Goal: Navigation & Orientation: Understand site structure

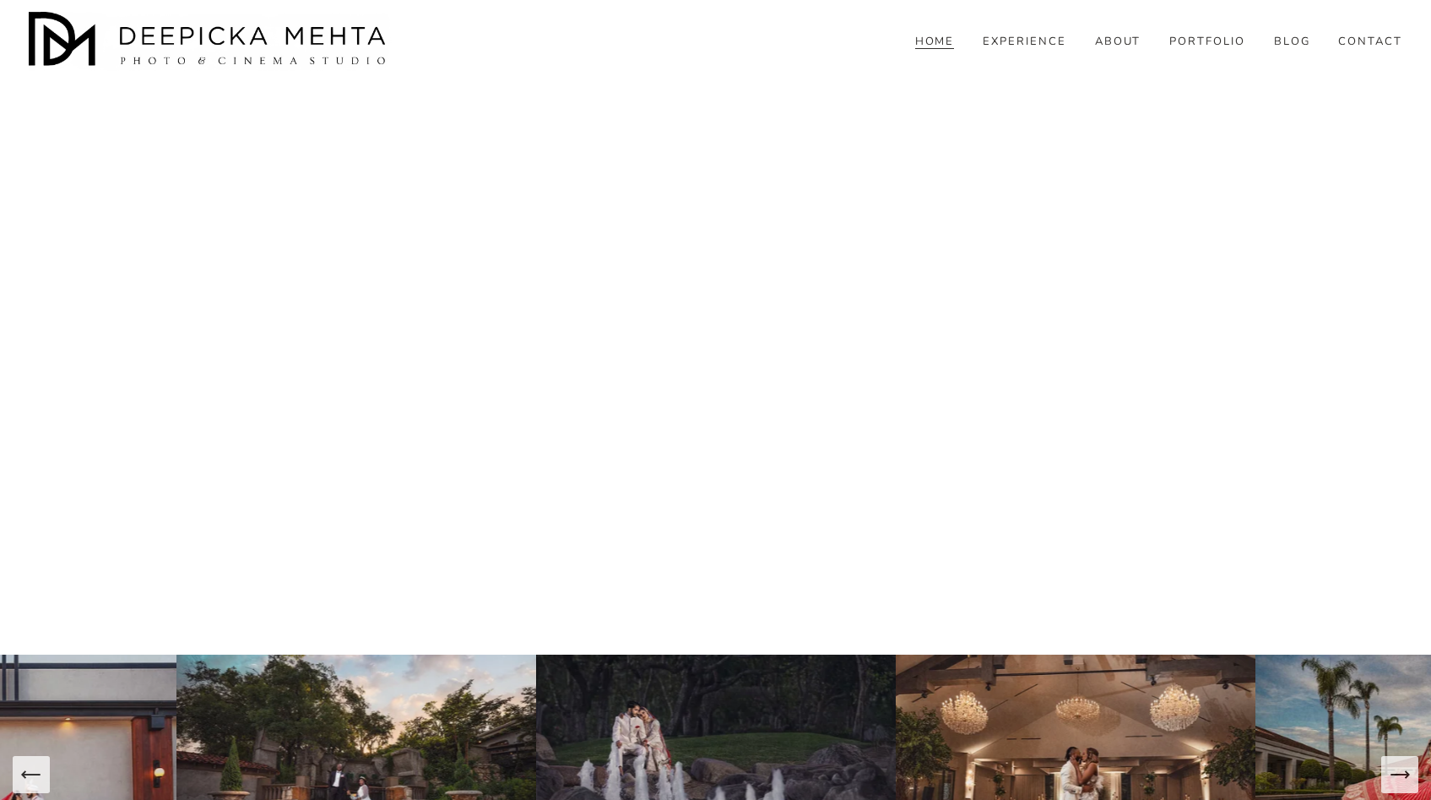
scroll to position [6844, 0]
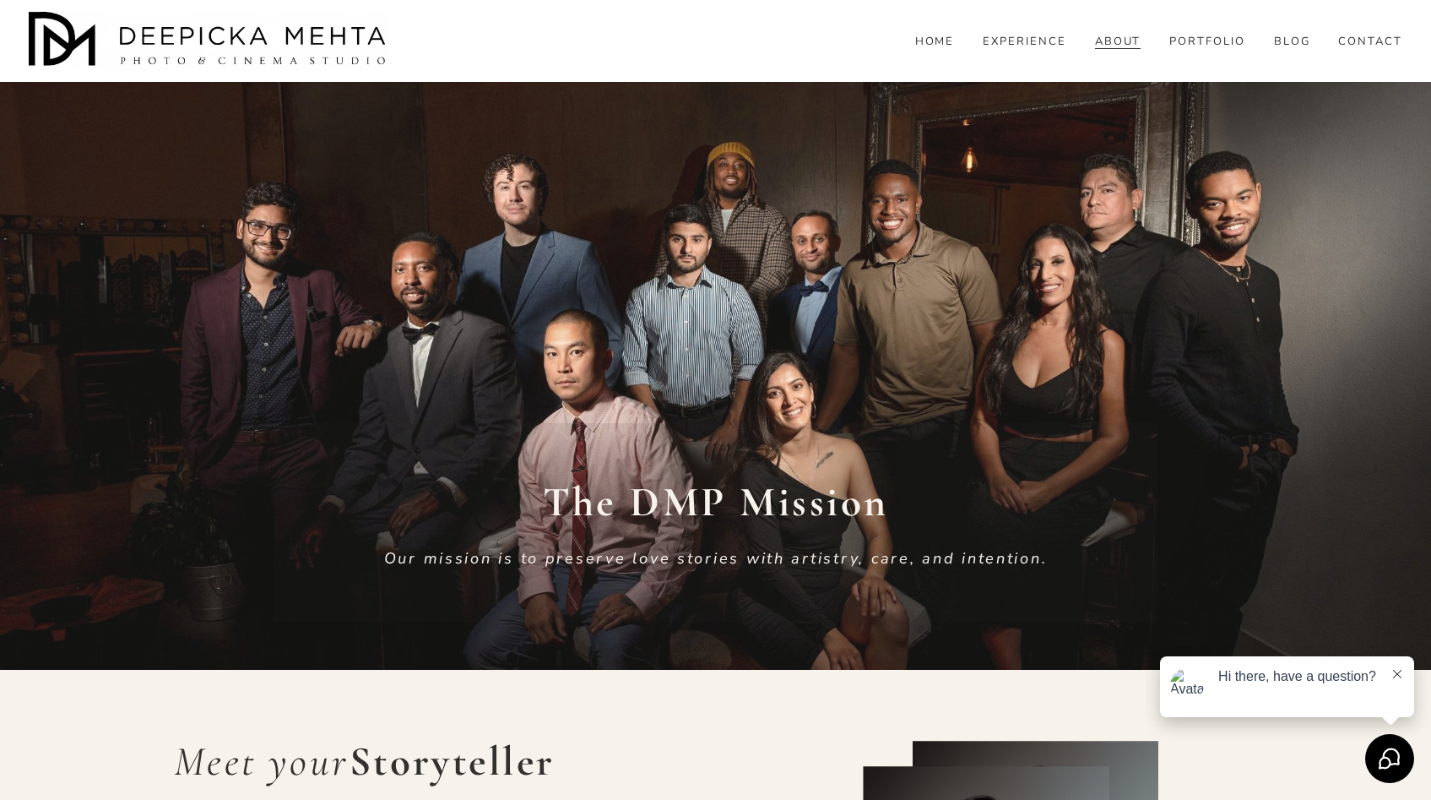
click at [1211, 68] on div "HOME EXPERIENCE ABOUT PORTFOLIO BLOG" at bounding box center [716, 41] width 1374 height 59
click at [1204, 50] on link "PORTFOLIO" at bounding box center [1208, 42] width 76 height 15
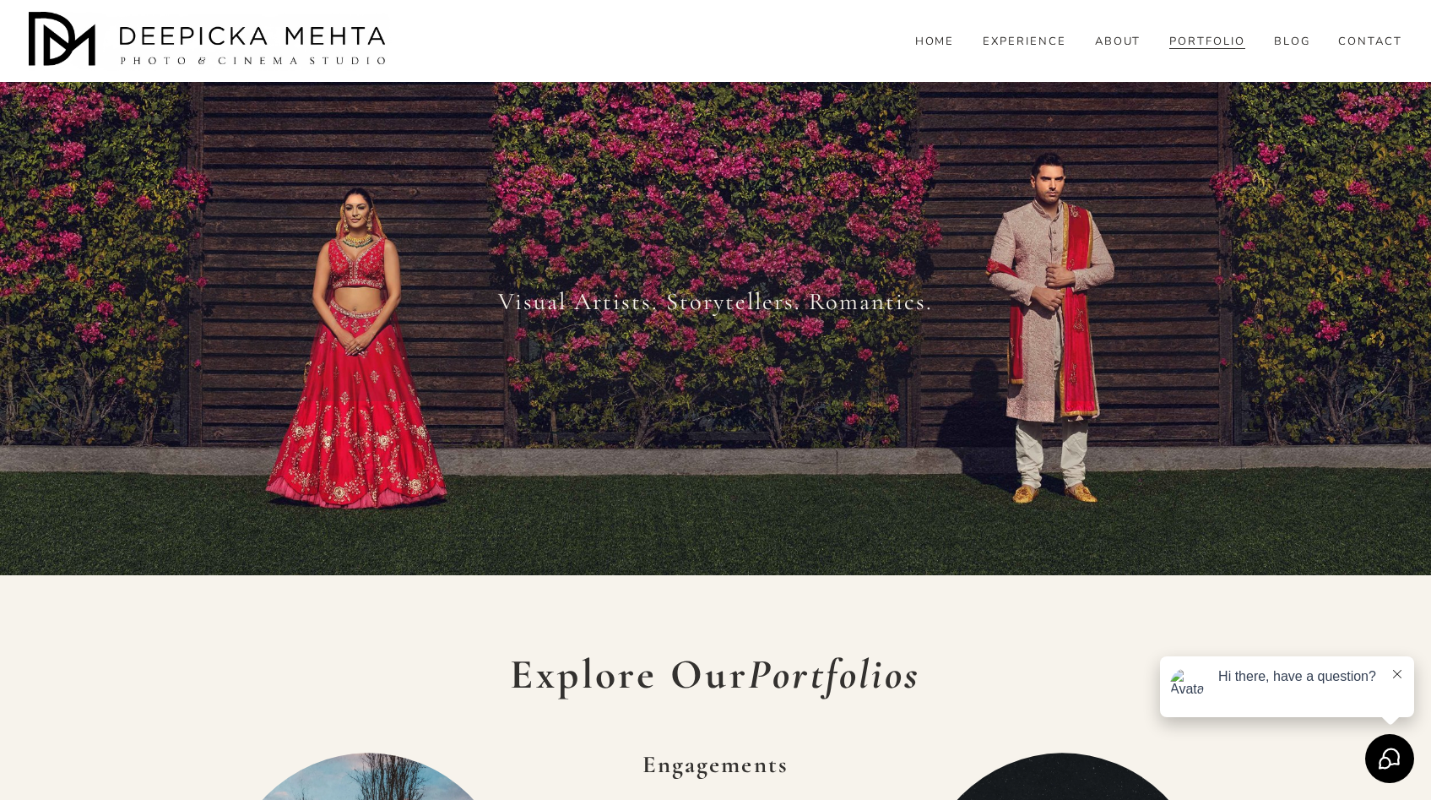
click at [1018, 50] on link "EXPERIENCE" at bounding box center [1025, 42] width 84 height 15
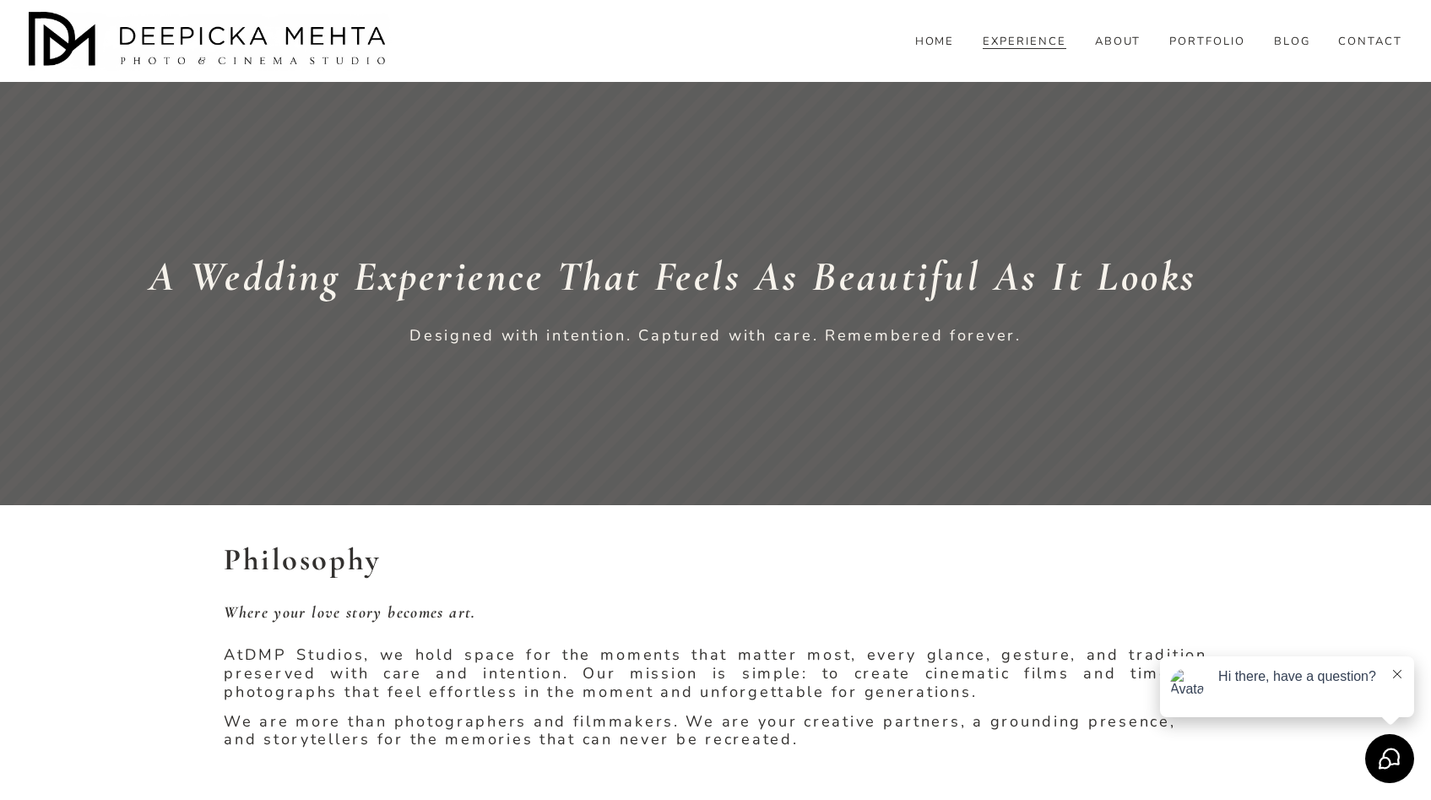
click at [935, 50] on link "HOME" at bounding box center [935, 42] width 40 height 15
